Goal: Task Accomplishment & Management: Manage account settings

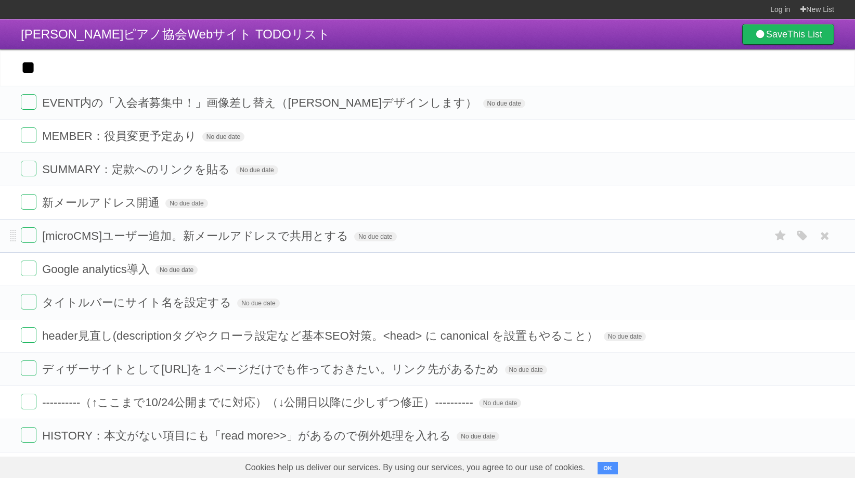
type input "*"
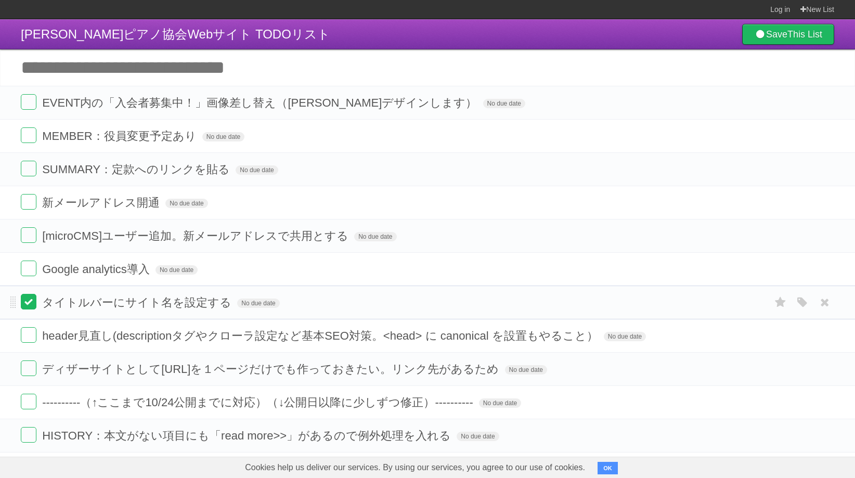
click at [28, 309] on label at bounding box center [29, 302] width 16 height 16
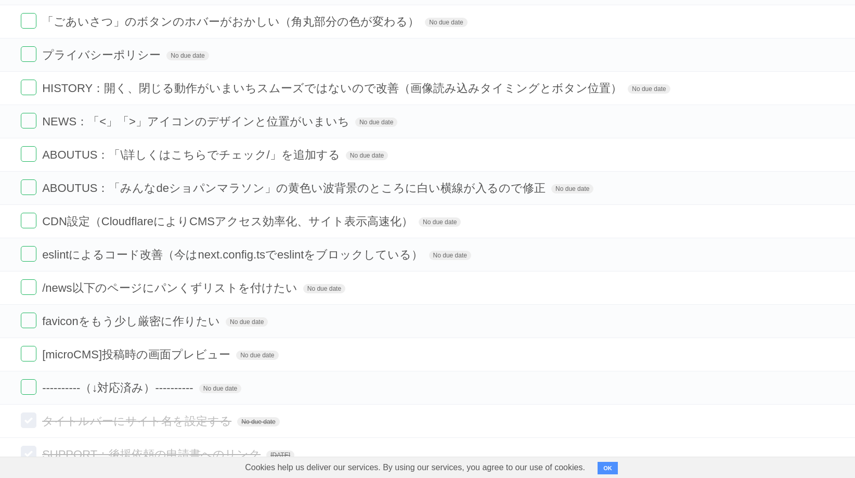
scroll to position [909, 0]
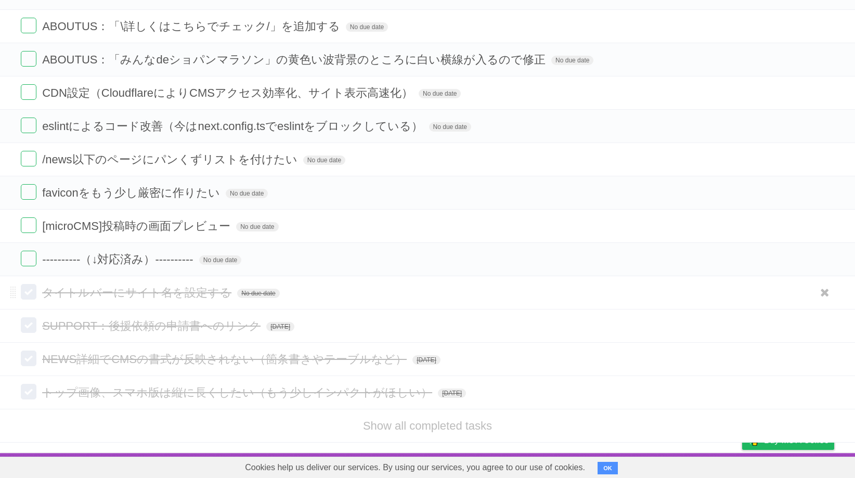
click at [253, 299] on form "タイトルバーにサイト名を設定する No due date White Red Blue Green Purple Orange" at bounding box center [427, 292] width 813 height 17
click at [246, 294] on span "No due date" at bounding box center [258, 293] width 42 height 9
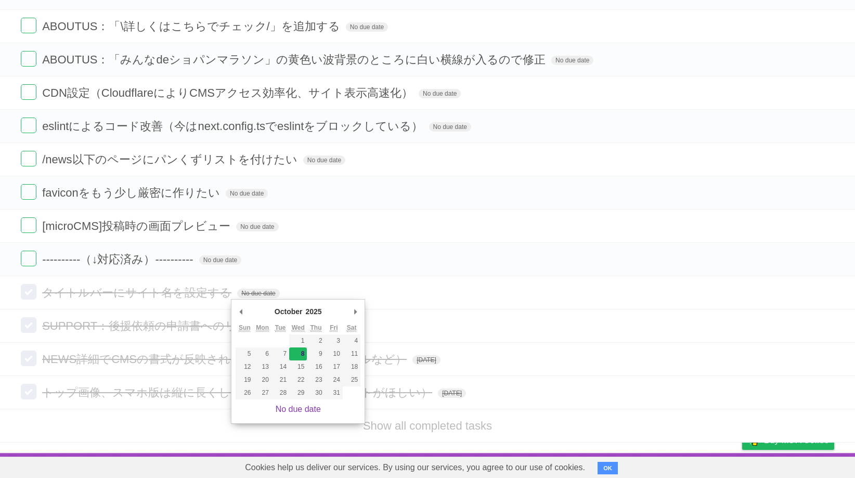
type span "[DATE]"
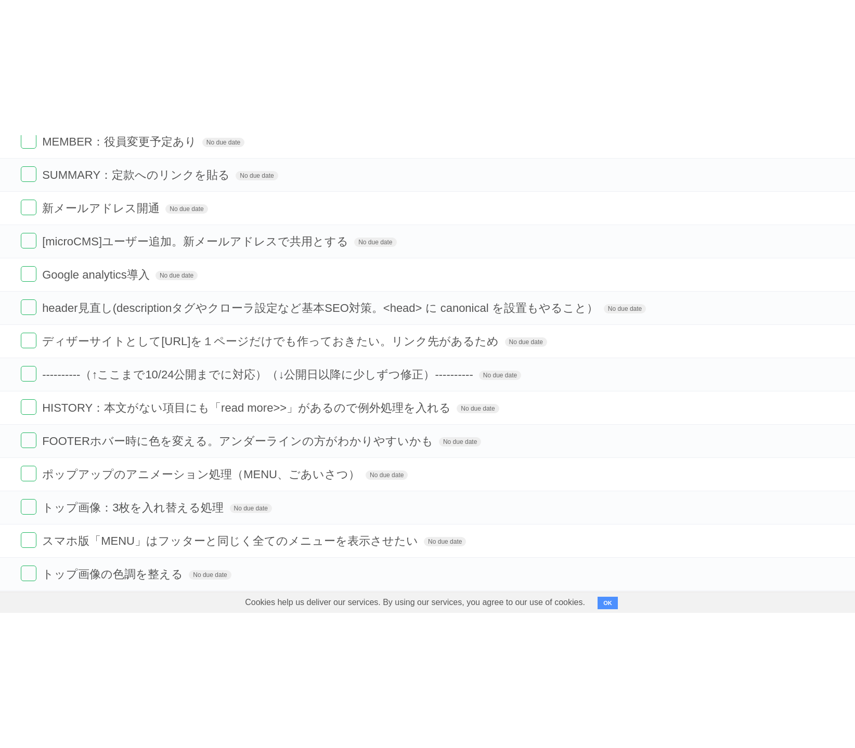
scroll to position [43, 0]
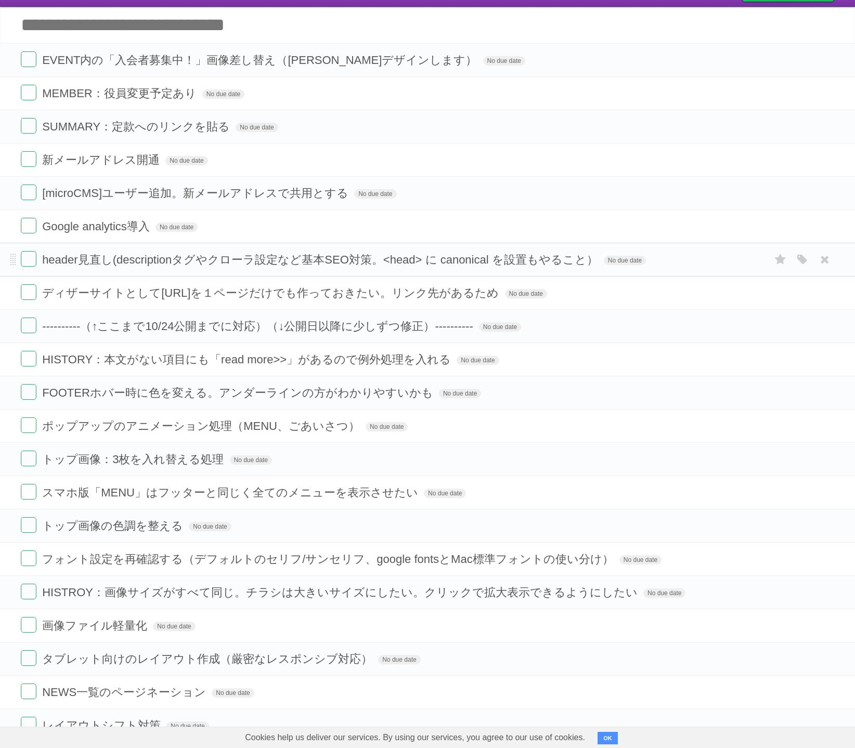
click at [451, 260] on span "header見直し(descriptionタグやクローラ設定など基本SEO対策。<head> に canonical を設置もやること）" at bounding box center [321, 259] width 558 height 13
click at [432, 258] on input "**********" at bounding box center [237, 261] width 390 height 14
drag, startPoint x: 437, startPoint y: 258, endPoint x: 353, endPoint y: 252, distance: 83.9
click at [353, 253] on input "**********" at bounding box center [249, 260] width 415 height 15
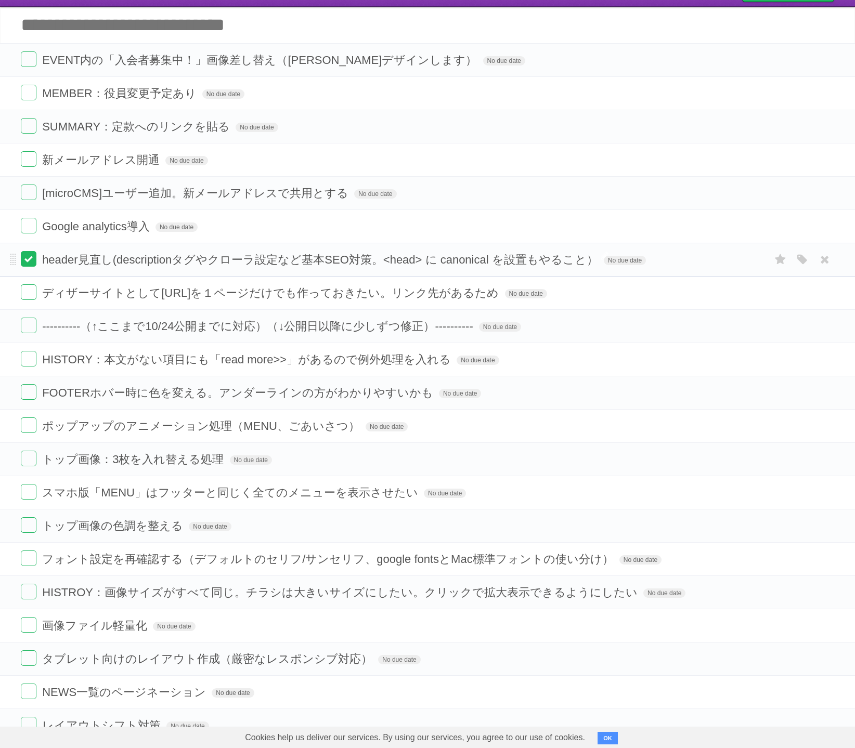
click at [34, 261] on label at bounding box center [29, 259] width 16 height 16
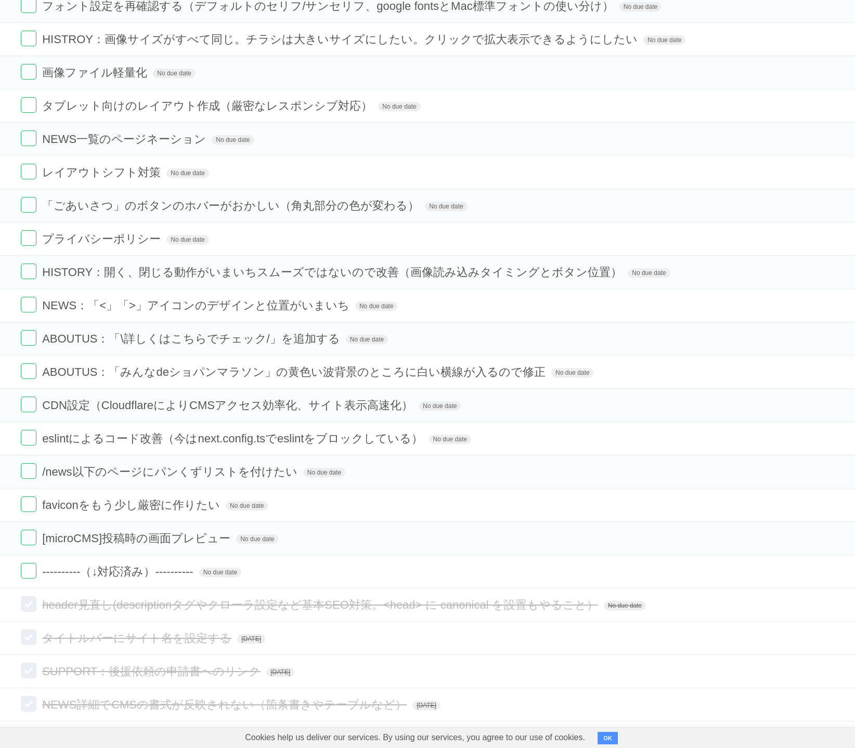
scroll to position [639, 0]
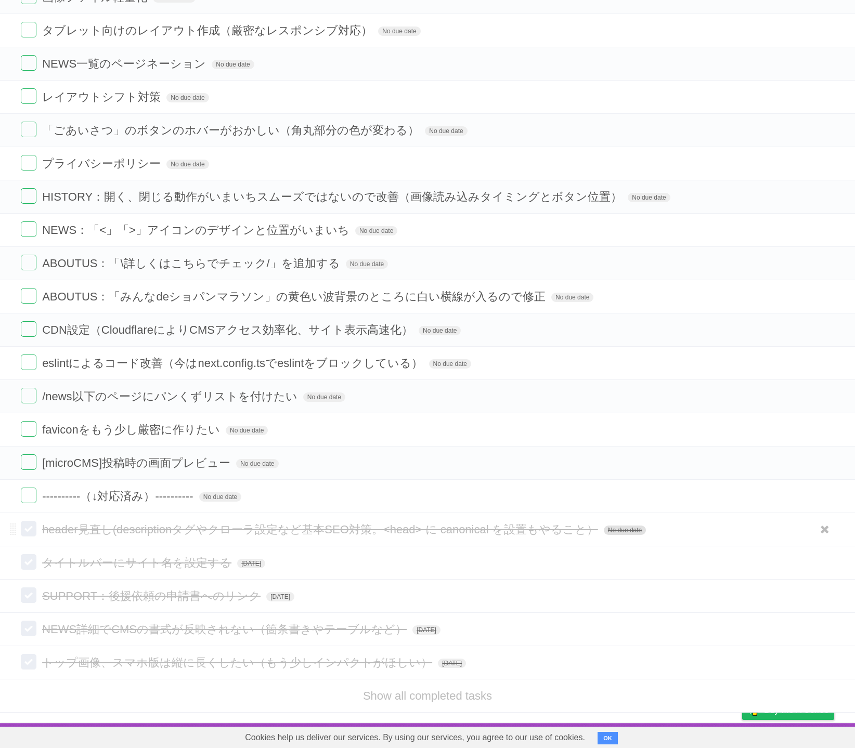
click at [622, 477] on span "No due date" at bounding box center [625, 530] width 42 height 9
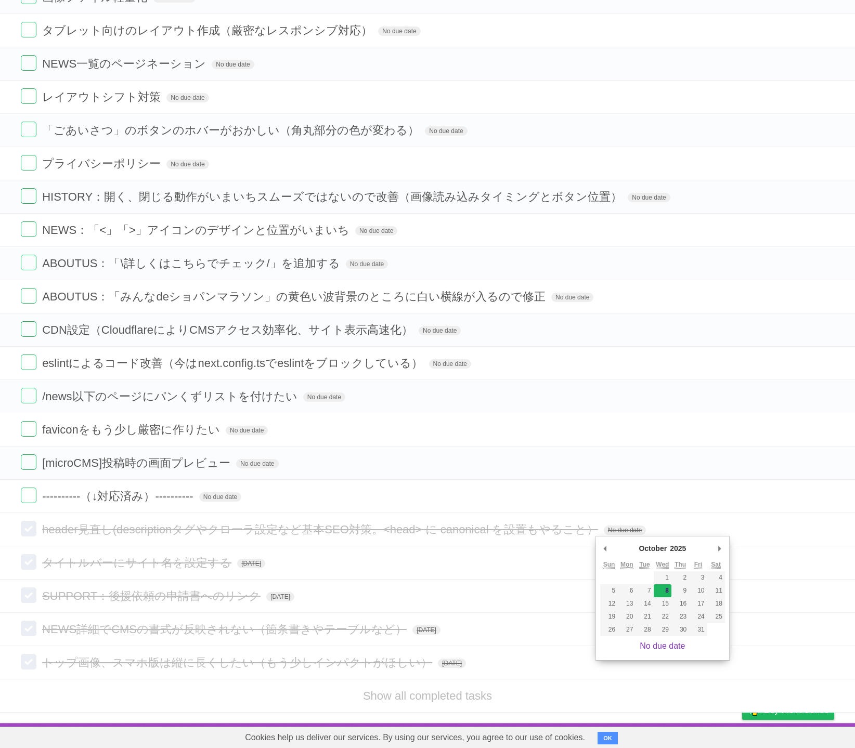
type span "[DATE]"
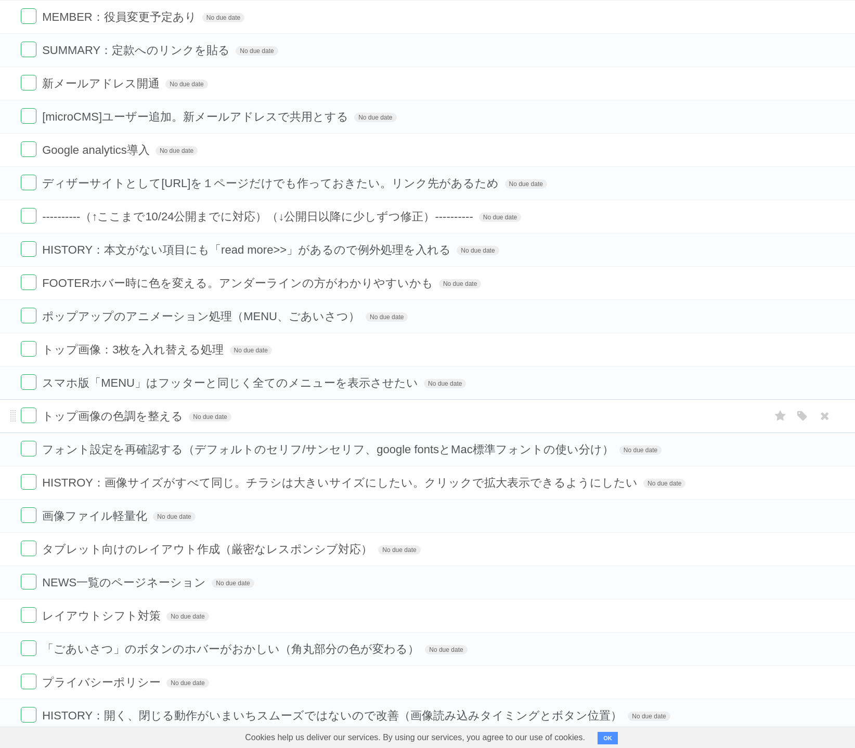
scroll to position [0, 0]
